Goal: Find specific page/section: Find specific page/section

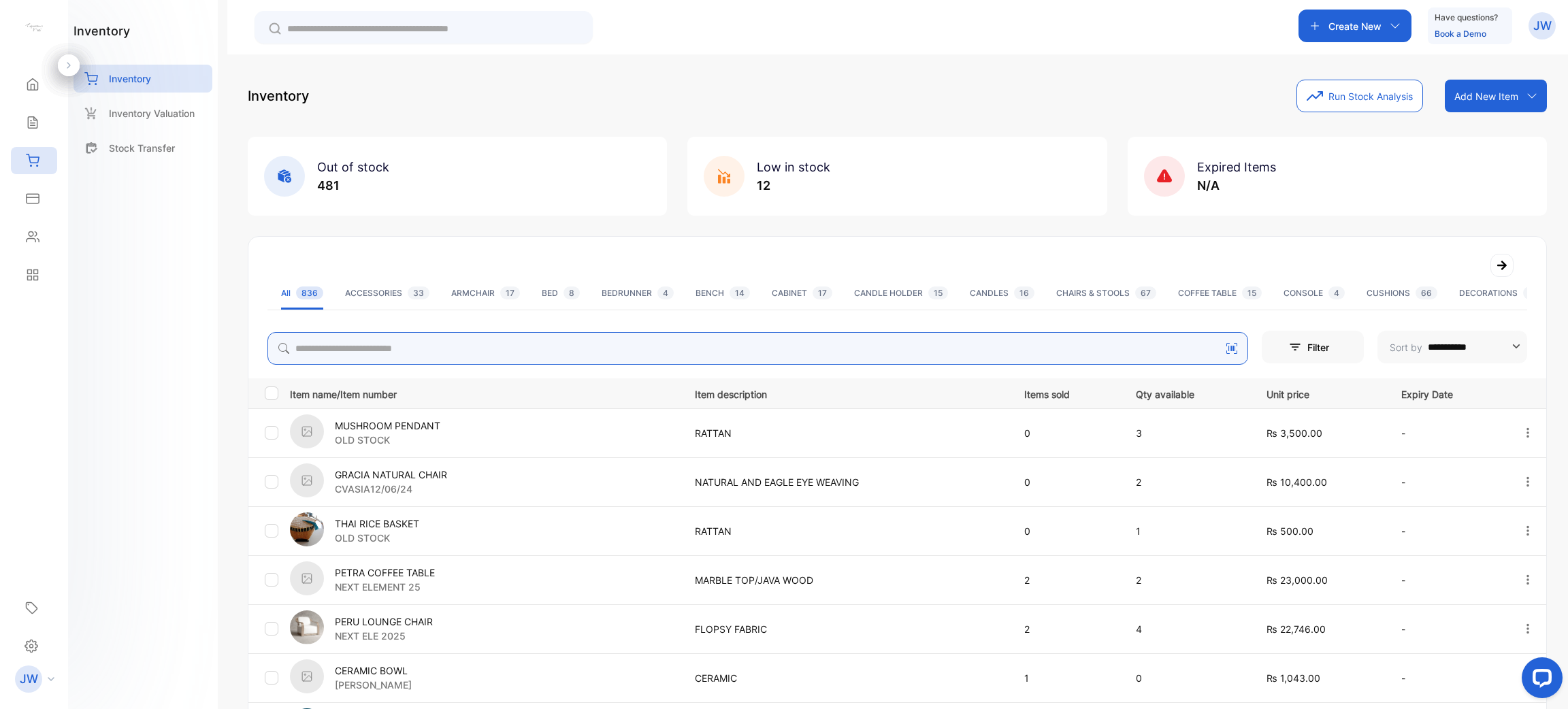
click at [623, 337] on input "search" at bounding box center [758, 348] width 981 height 32
type input "*****"
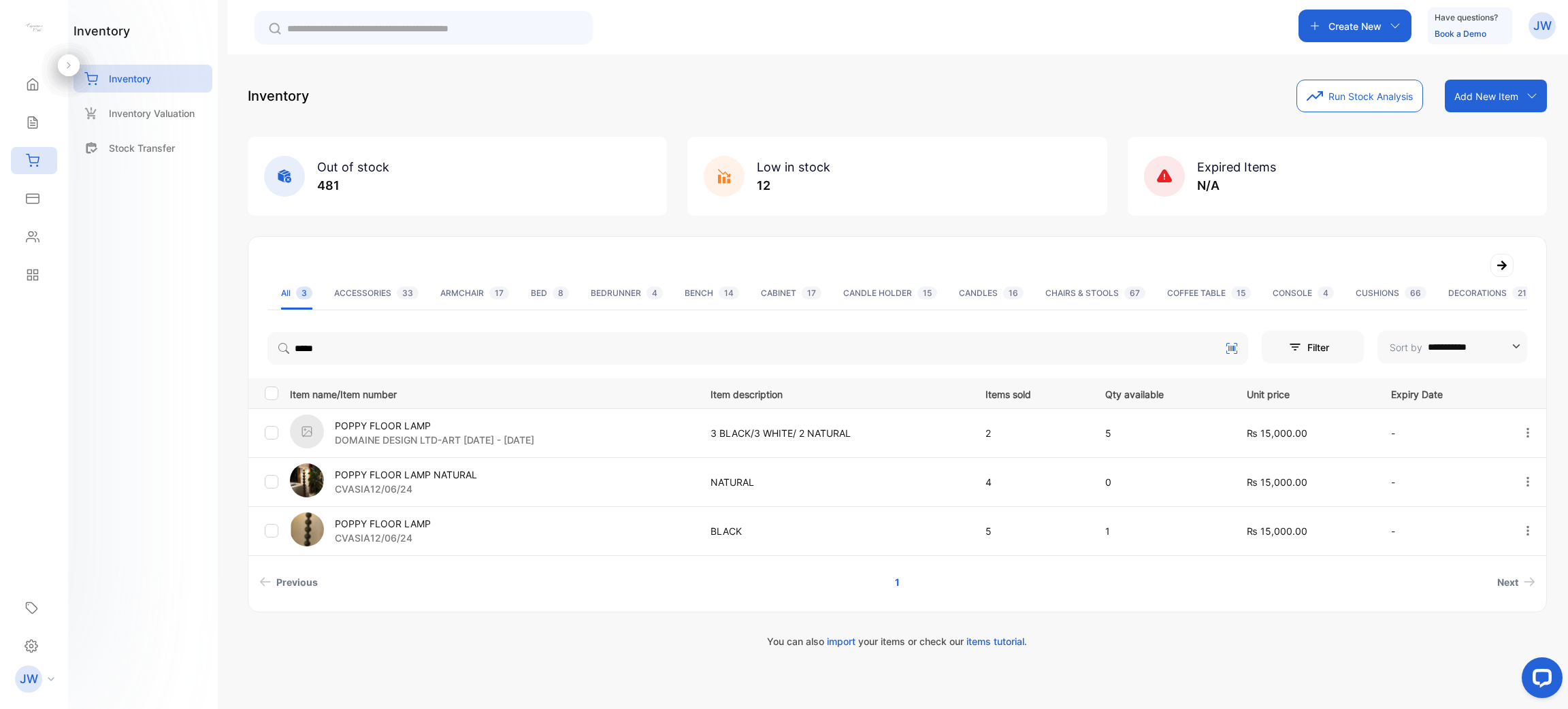
click at [398, 420] on p "POPPY FLOOR LAMP" at bounding box center [434, 426] width 199 height 14
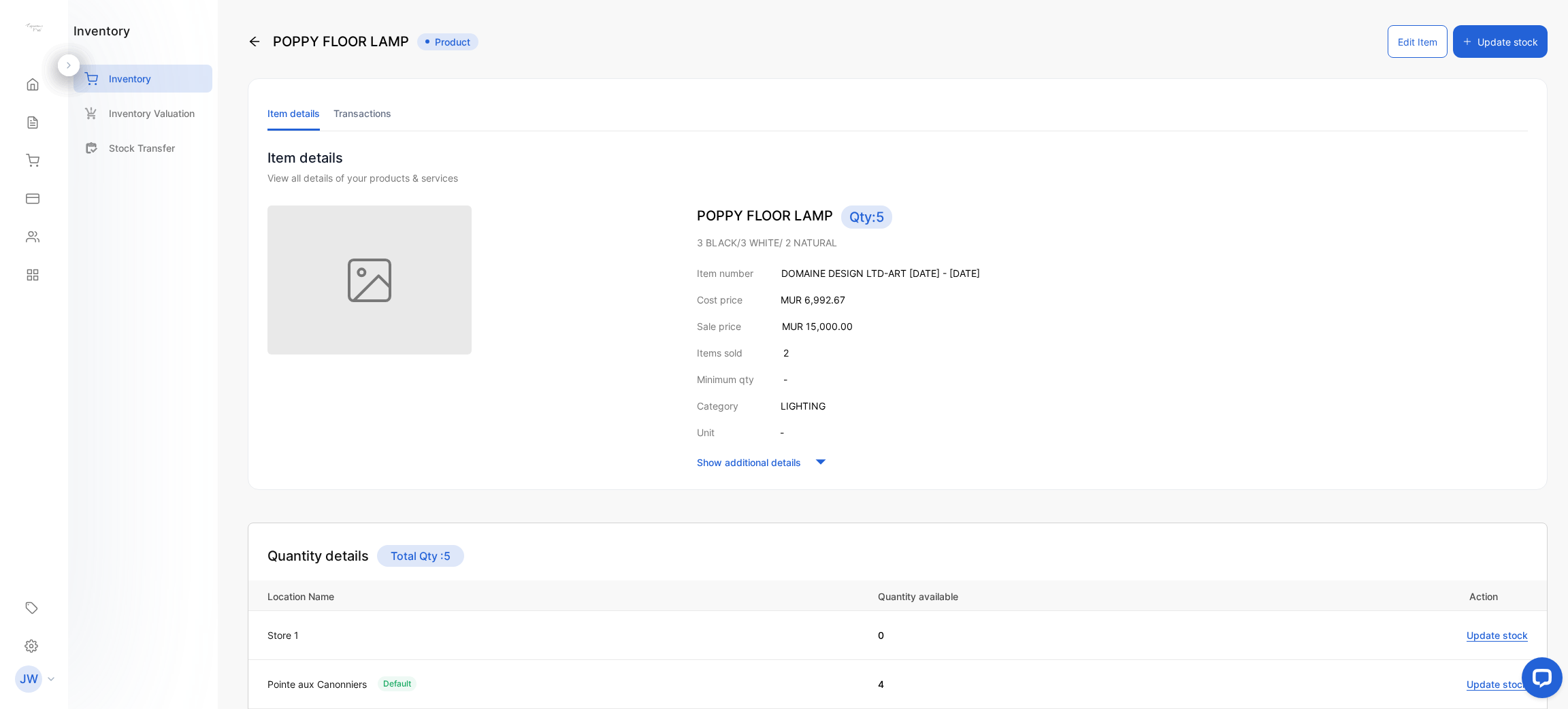
click at [362, 109] on li "Transactions" at bounding box center [363, 113] width 58 height 34
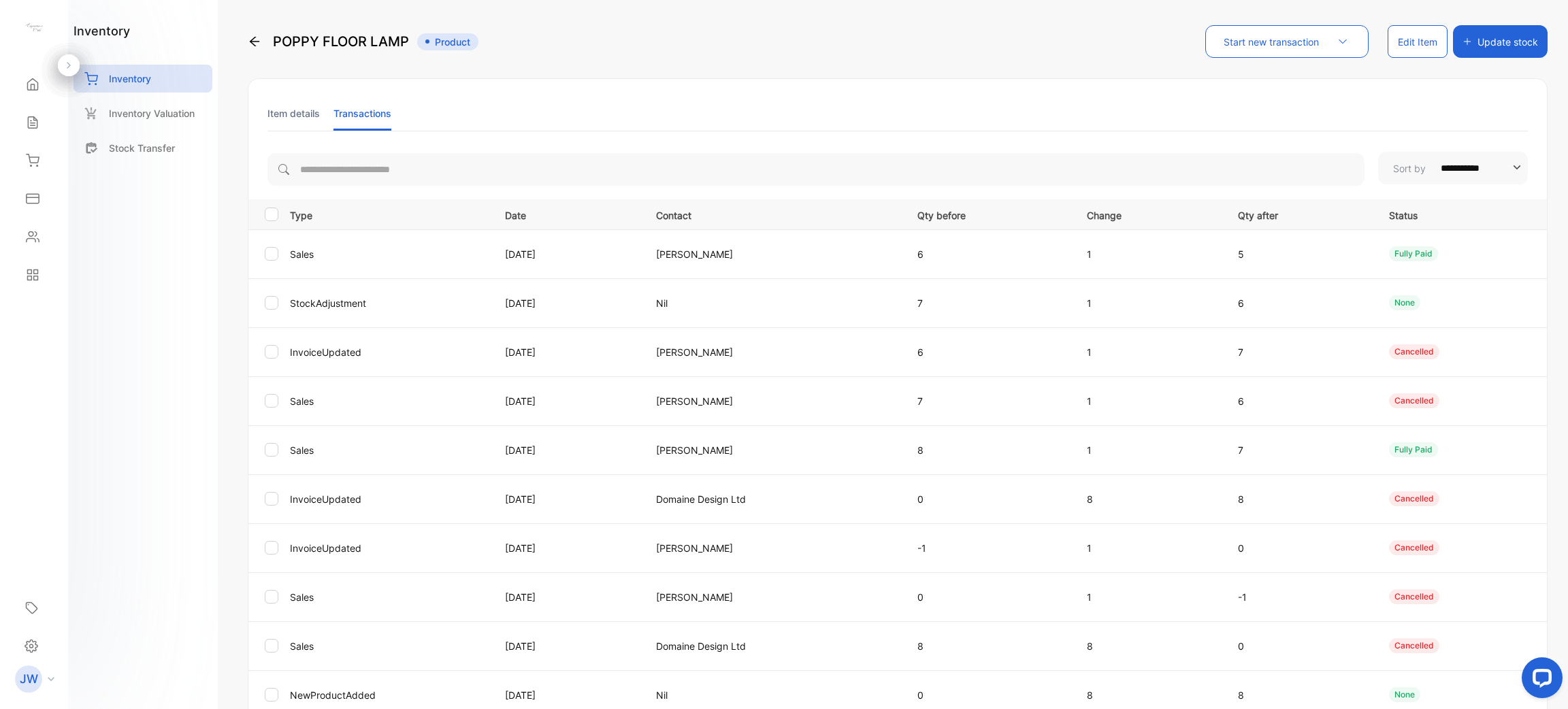
click at [297, 118] on li "Item details" at bounding box center [294, 113] width 52 height 34
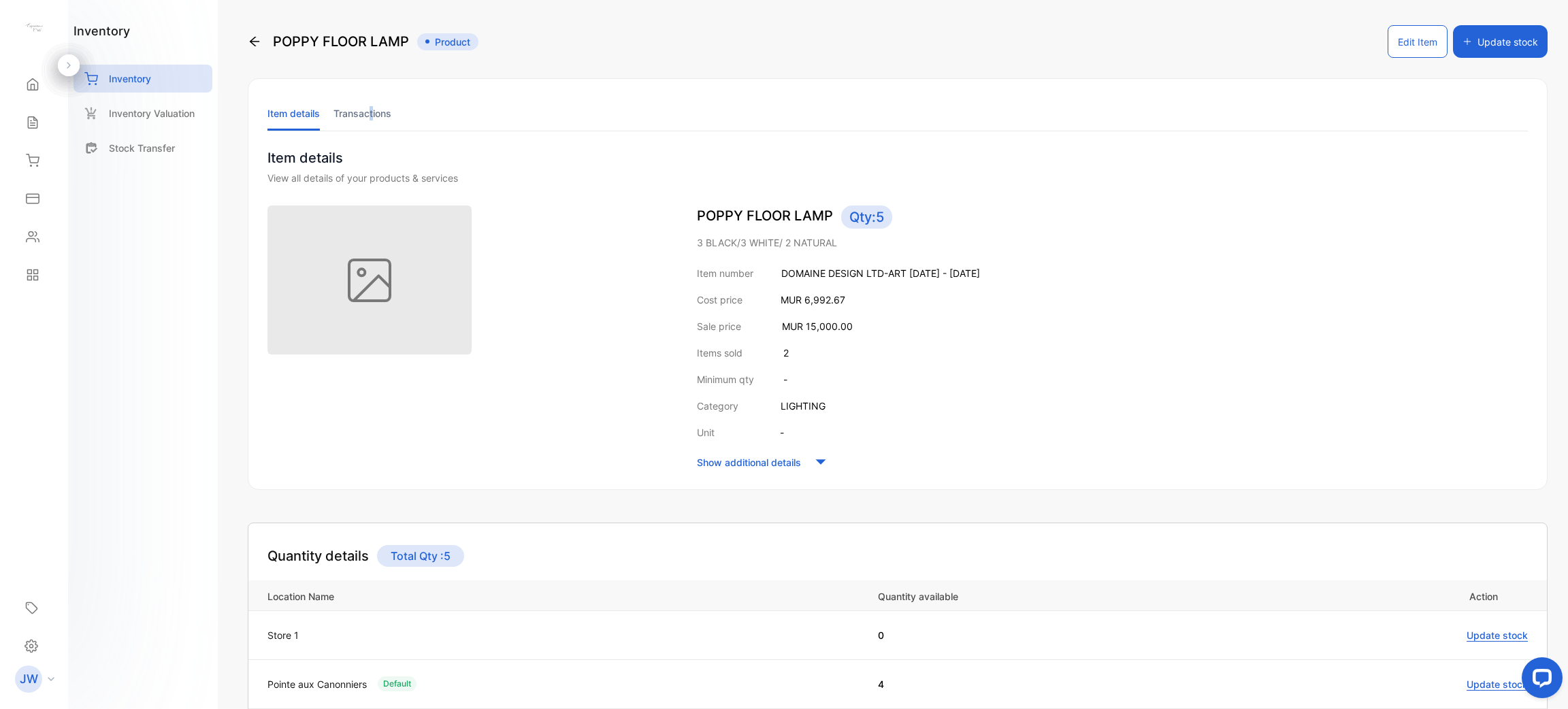
click at [373, 126] on li "Transactions" at bounding box center [363, 113] width 58 height 34
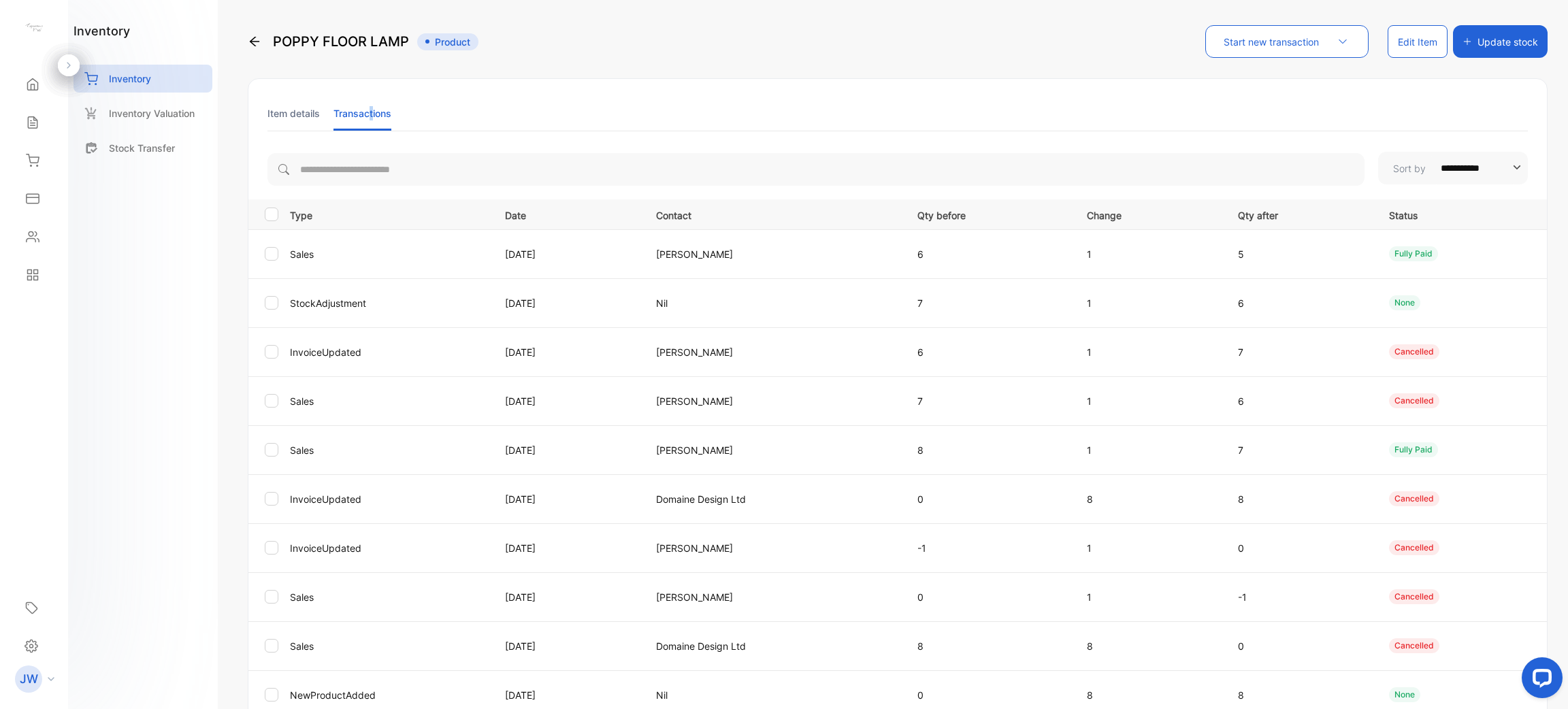
click at [509, 109] on ul "Item details Transactions" at bounding box center [898, 113] width 1260 height 35
click at [279, 109] on li "Item details" at bounding box center [294, 113] width 52 height 34
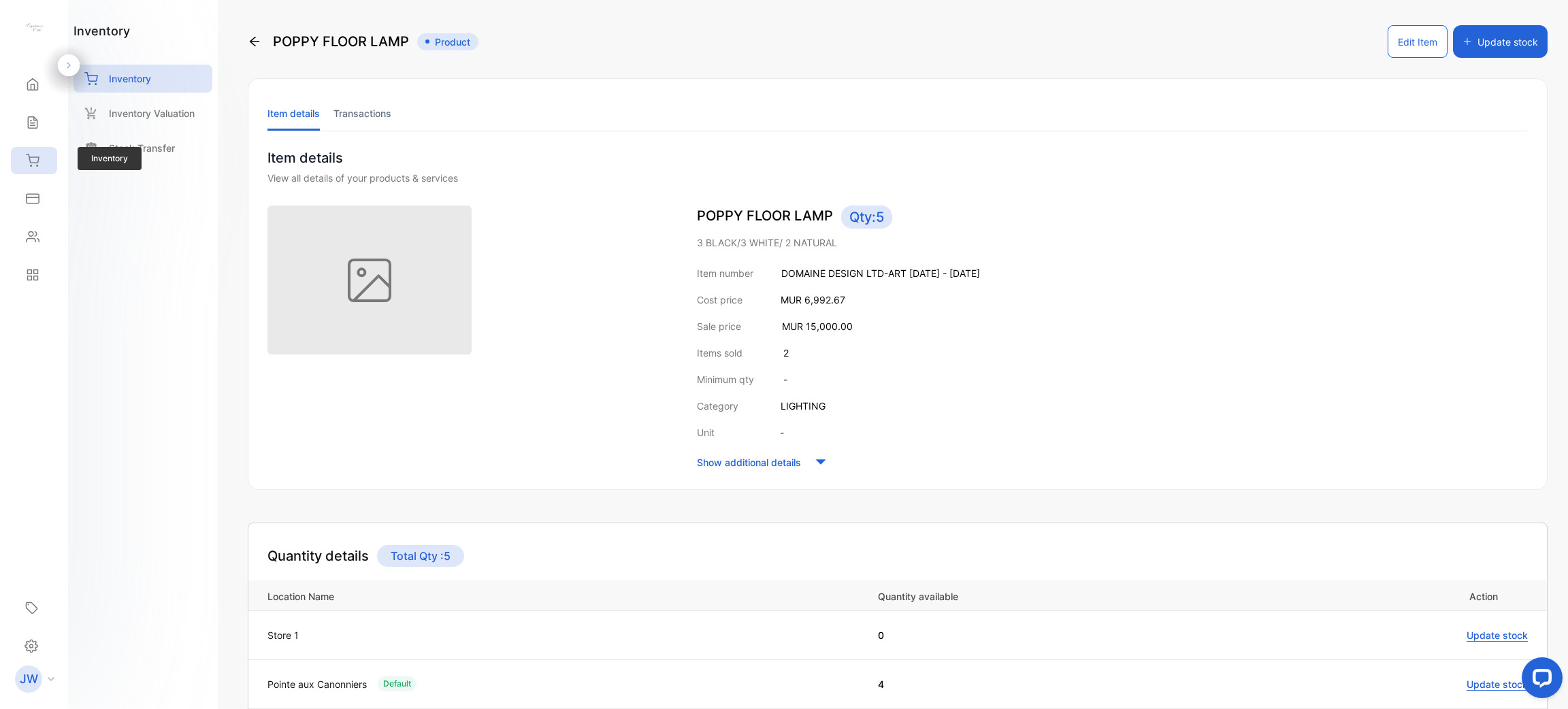
click at [47, 161] on div "Inventory" at bounding box center [33, 161] width 46 height 27
